Goal: Find specific page/section: Find specific page/section

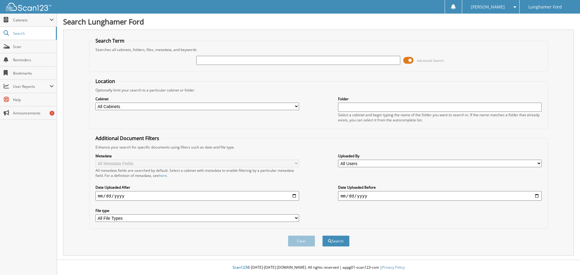
click at [257, 56] on input "text" at bounding box center [298, 60] width 204 height 9
type input "52063"
click at [323, 236] on button "Search" at bounding box center [336, 241] width 27 height 11
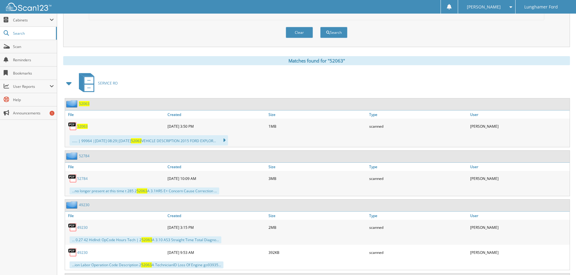
scroll to position [212, 0]
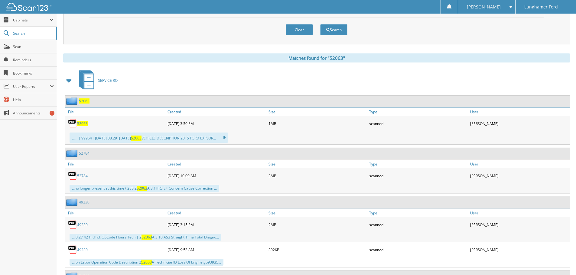
click at [88, 101] on span "52063" at bounding box center [84, 101] width 11 height 5
